Goal: Entertainment & Leisure: Consume media (video, audio)

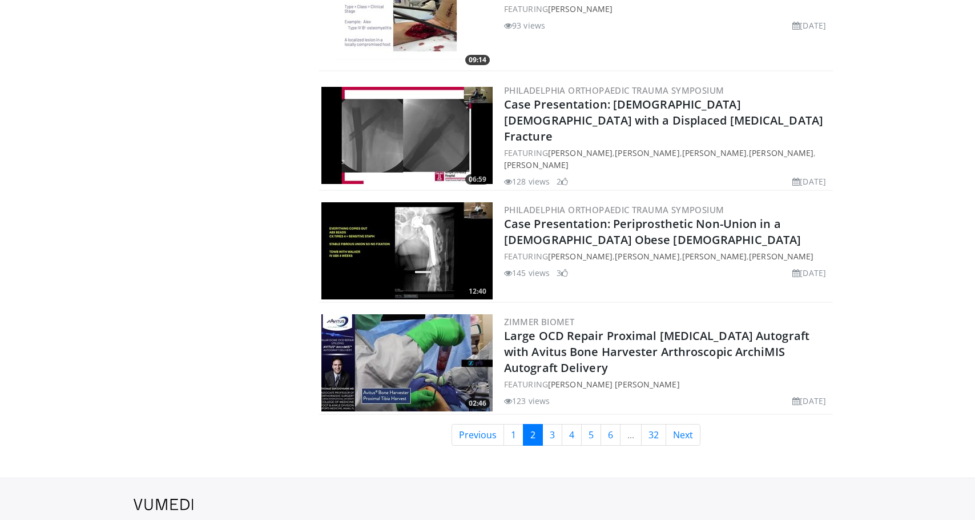
scroll to position [2519, 0]
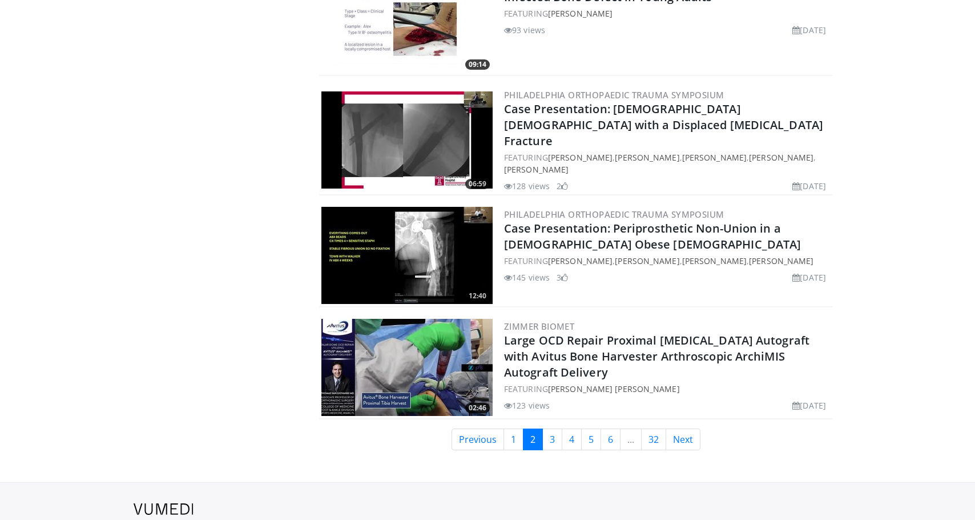
click at [433, 251] on img at bounding box center [406, 255] width 171 height 97
click at [556, 428] on link "3" at bounding box center [552, 439] width 20 height 22
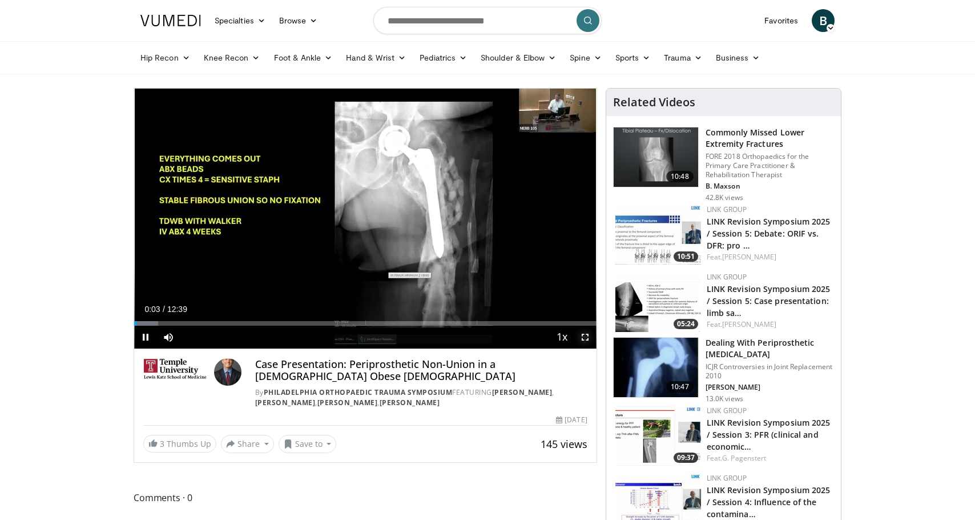
click at [581, 335] on span "Video Player" at bounding box center [585, 336] width 23 height 23
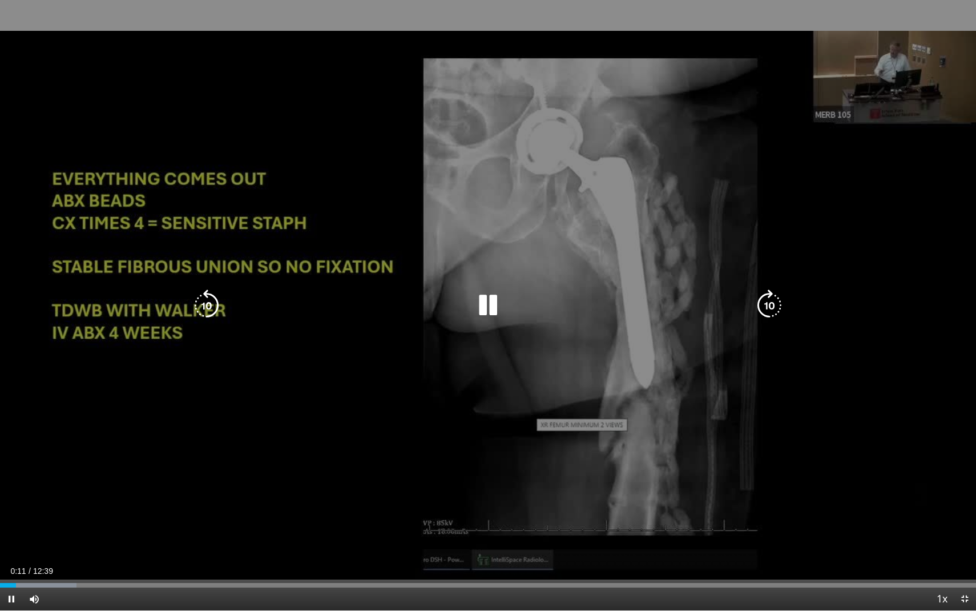
click at [486, 313] on icon "Video Player" at bounding box center [488, 305] width 32 height 32
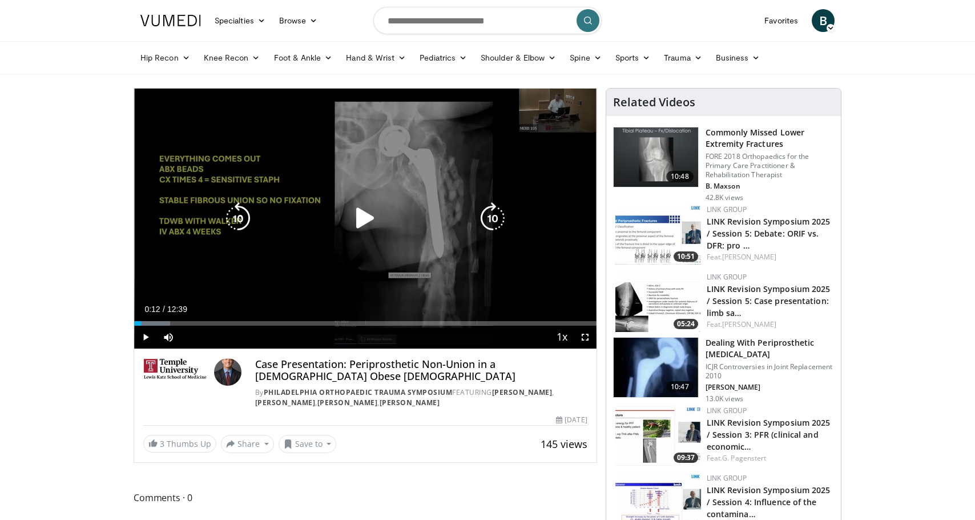
click at [360, 216] on icon "Video Player" at bounding box center [365, 218] width 32 height 32
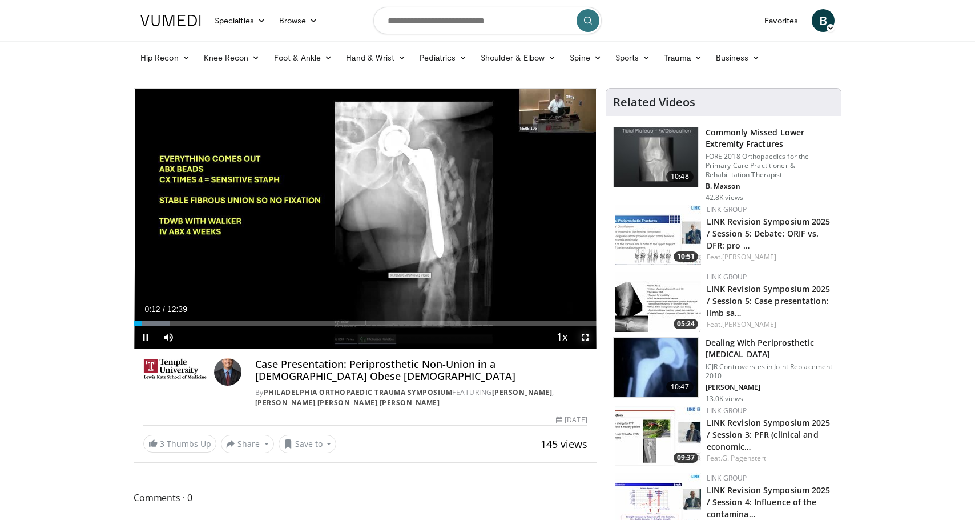
click at [583, 337] on span "Video Player" at bounding box center [585, 336] width 23 height 23
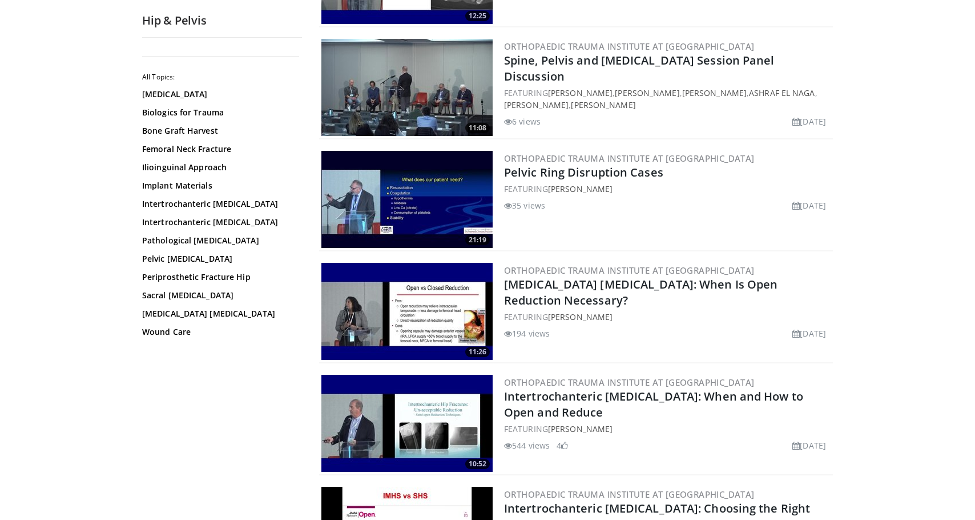
scroll to position [1735, 0]
